Goal: Communication & Community: Share content

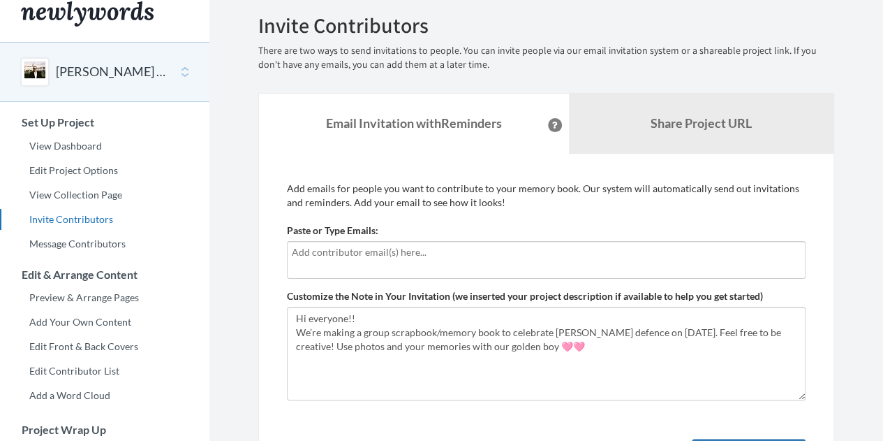
scroll to position [2, 0]
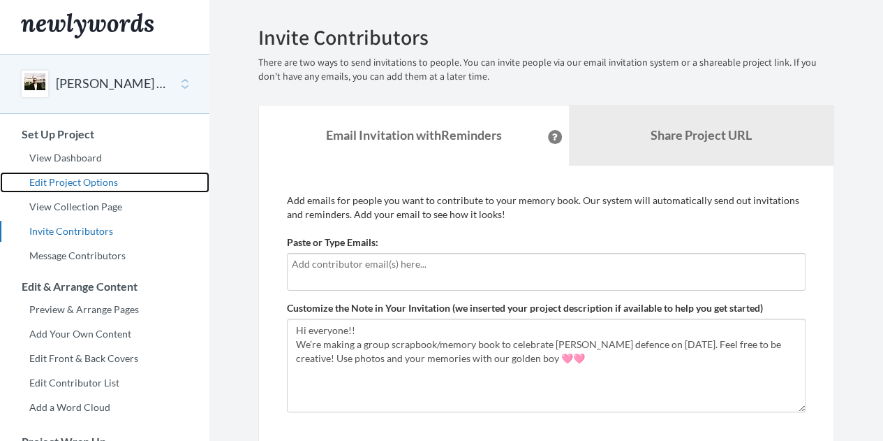
click at [91, 183] on link "Edit Project Options" at bounding box center [104, 182] width 209 height 21
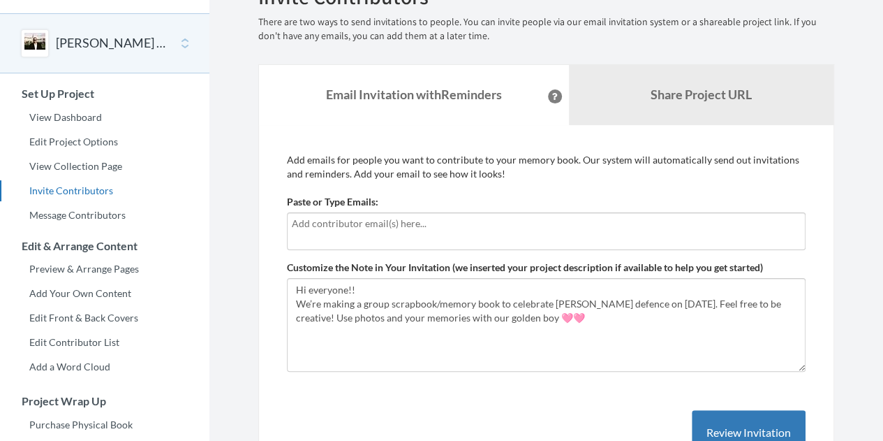
scroll to position [43, 0]
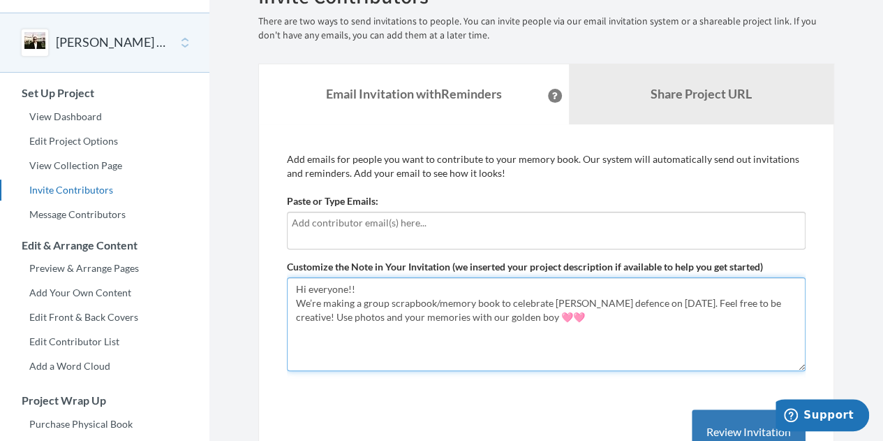
click at [521, 314] on textarea "Hi everyone!! We’re making a group scrapbook/memory book to celebrate [PERSON_N…" at bounding box center [546, 324] width 519 height 94
click at [395, 283] on textarea "Hi everyone!! We’re making a group scrapbook/memory book to celebrate [PERSON_N…" at bounding box center [546, 324] width 519 height 94
drag, startPoint x: 621, startPoint y: 303, endPoint x: 225, endPoint y: 306, distance: 396.5
click at [225, 306] on section "Emails have been sent! Invite Contributors There are two ways to send invitatio…" at bounding box center [546, 304] width 674 height 694
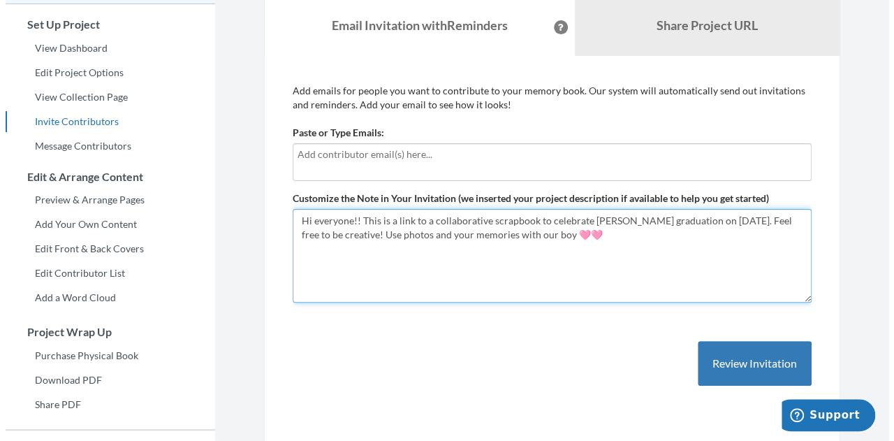
scroll to position [112, 0]
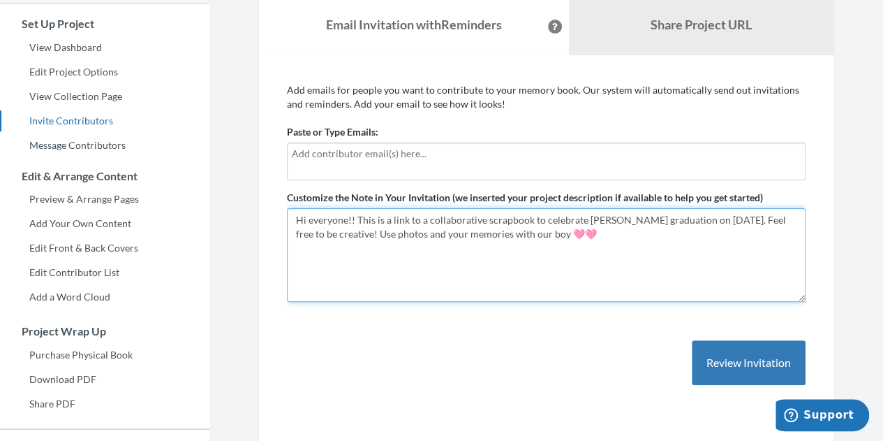
click at [621, 235] on textarea "Hi everyone!! We’re making a group scrapbook/memory book to celebrate [PERSON_N…" at bounding box center [546, 255] width 519 height 94
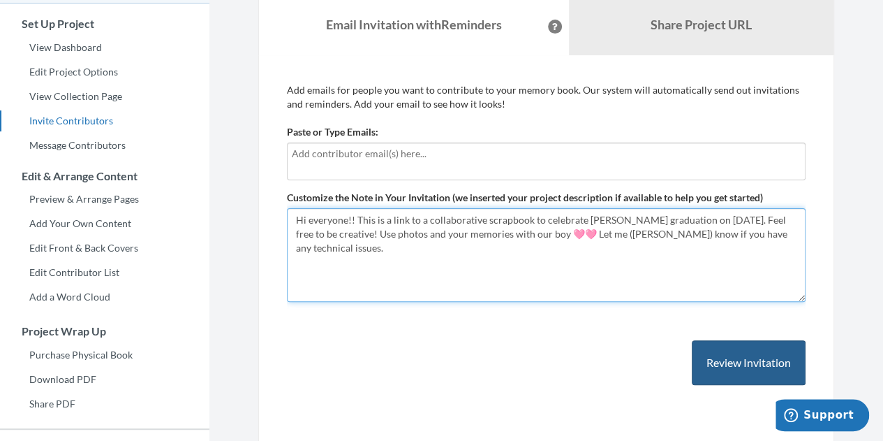
type textarea "Hi everyone!! This is a link to a collaborative scrapbook to celebrate Giorgi's…"
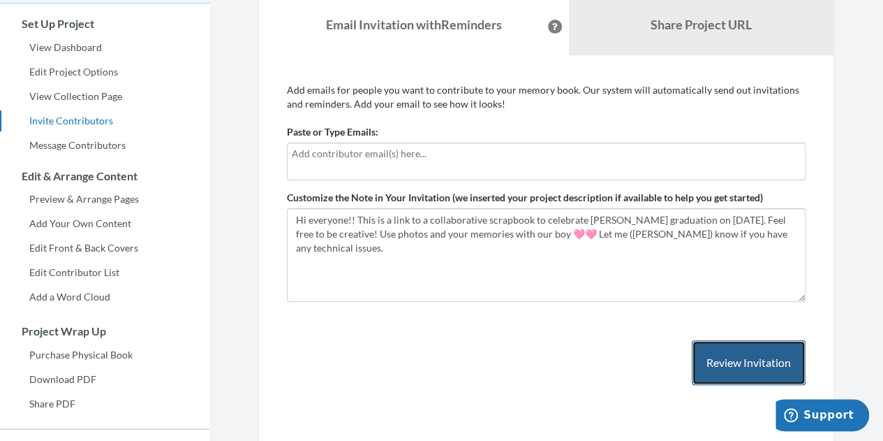
click at [736, 356] on button "Review Invitation" at bounding box center [749, 362] width 114 height 45
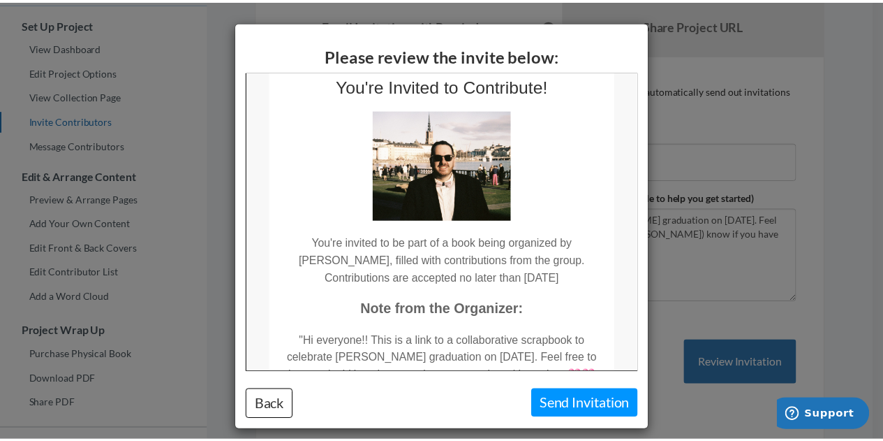
scroll to position [0, 0]
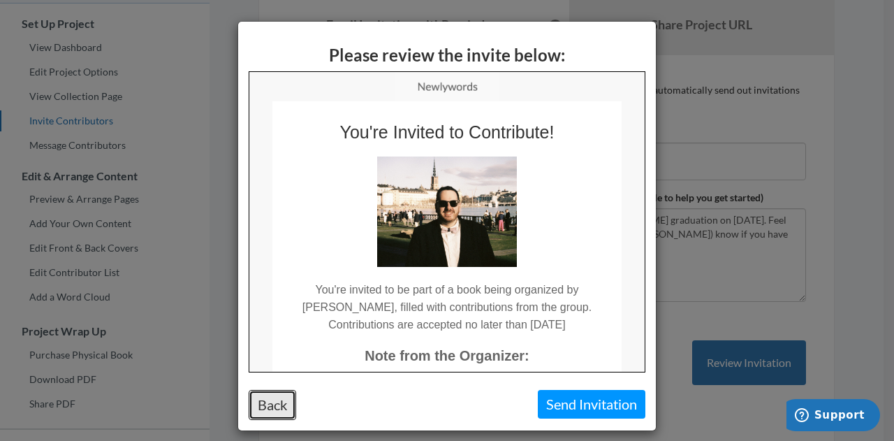
click at [283, 399] on button "Back" at bounding box center [272, 405] width 47 height 30
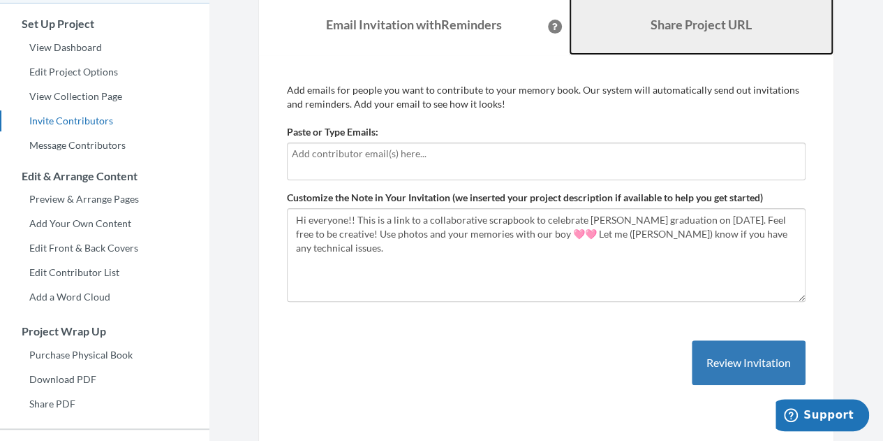
click at [678, 31] on b "Share Project URL" at bounding box center [701, 24] width 101 height 15
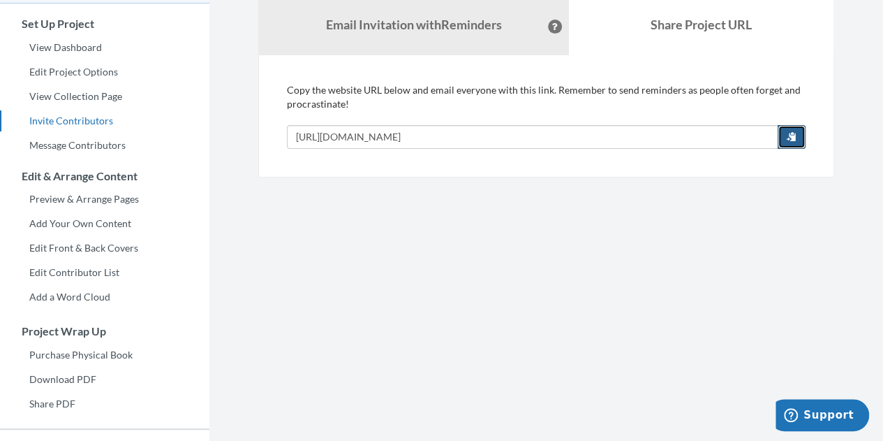
click at [797, 131] on button "button" at bounding box center [792, 137] width 28 height 24
click at [635, 203] on section "Emails have been sent! Invite Contributors There are two ways to send invitatio…" at bounding box center [546, 235] width 674 height 694
click at [785, 133] on button "button" at bounding box center [792, 137] width 28 height 24
click at [616, 225] on section "Emails have been sent! Invite Contributors There are two ways to send invitatio…" at bounding box center [546, 235] width 674 height 694
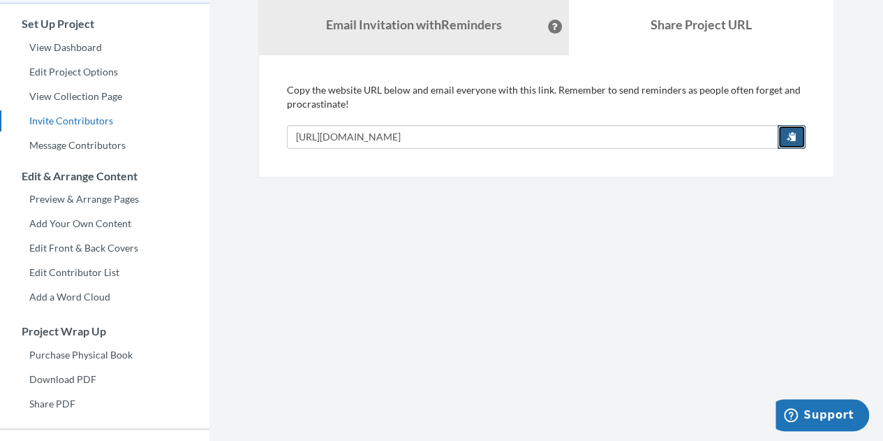
click at [792, 139] on span "button" at bounding box center [792, 136] width 10 height 10
